Goal: Find contact information: Find contact information

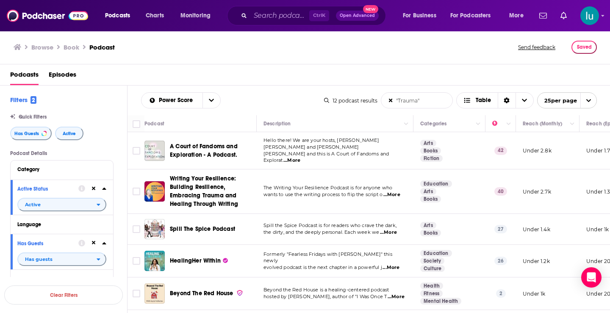
click at [392, 229] on span "...More" at bounding box center [388, 232] width 17 height 7
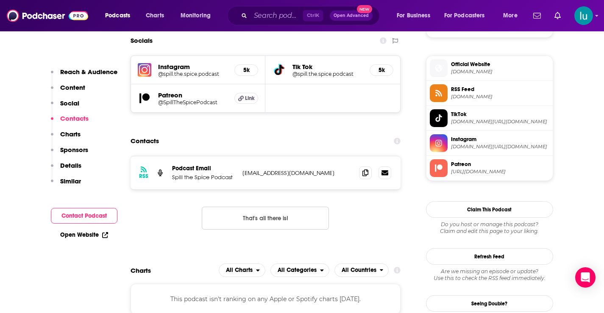
scroll to position [602, 0]
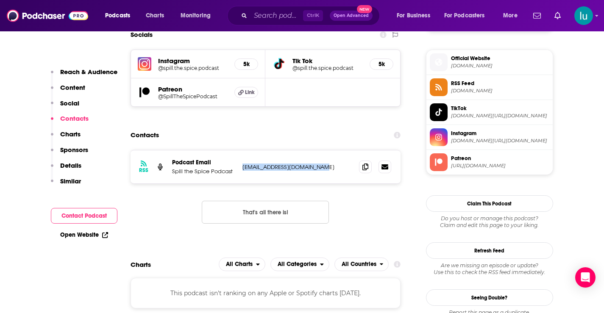
drag, startPoint x: 323, startPoint y: 169, endPoint x: 251, endPoint y: 174, distance: 71.8
click at [238, 171] on div "RSS Podcast Email Spill the Spice Podcast spillthespicepod@gmail.com spillthesp…" at bounding box center [266, 166] width 270 height 33
copy div "spillthespicepod@gmail.com"
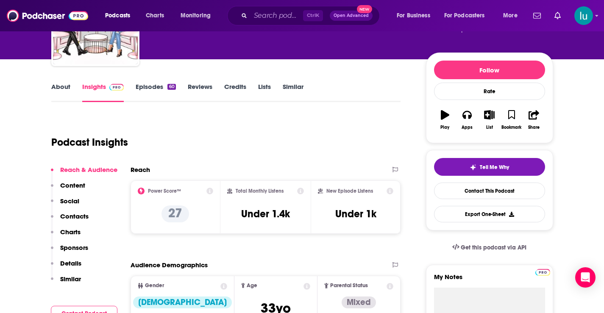
scroll to position [0, 0]
